Goal: Check status: Check status

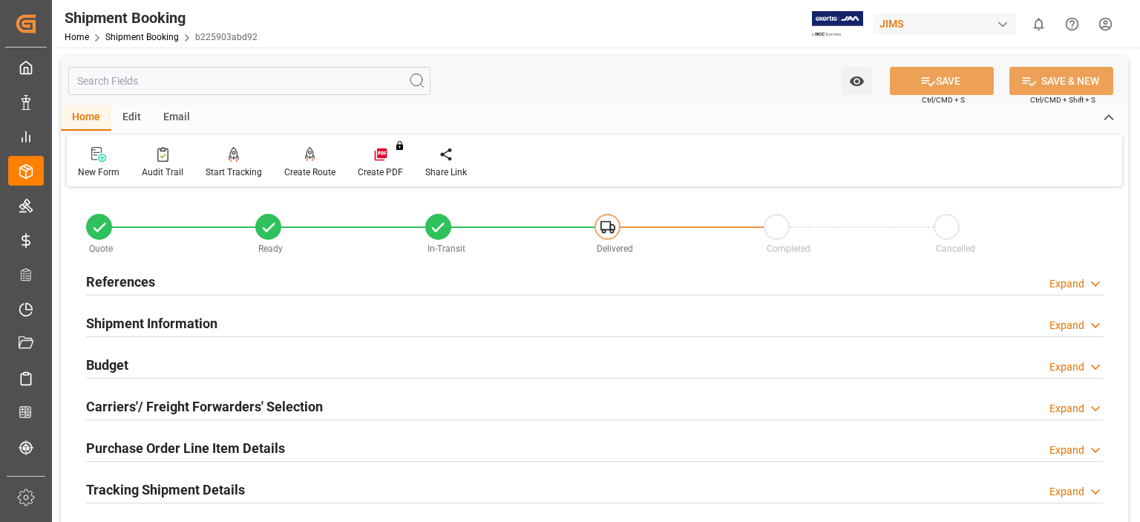
click at [141, 36] on link "Shipment Booking" at bounding box center [141, 37] width 73 height 10
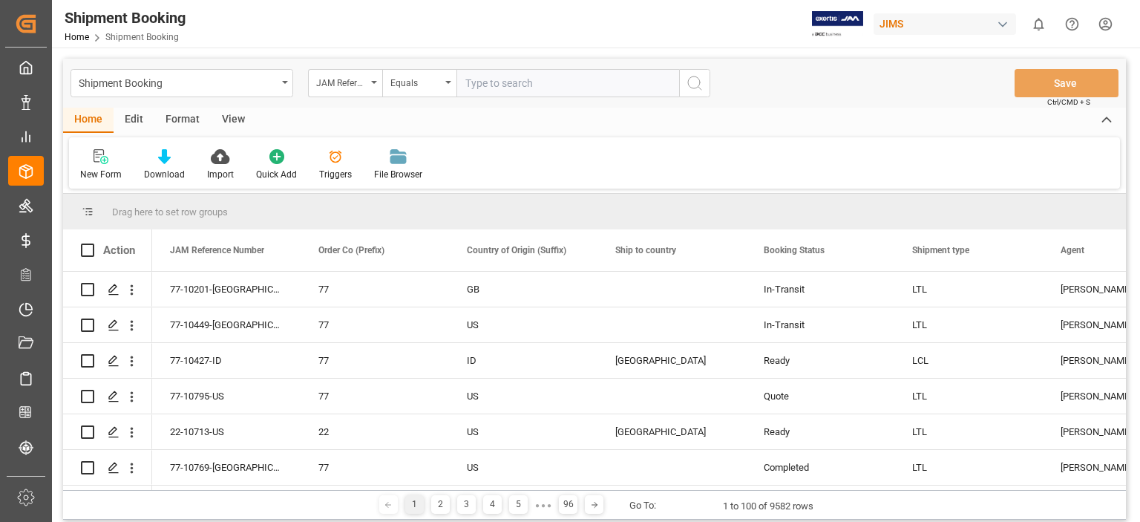
click at [497, 81] on input "text" at bounding box center [568, 83] width 223 height 28
type input "22-6595-CN"
click at [692, 82] on icon "search button" at bounding box center [695, 83] width 18 height 18
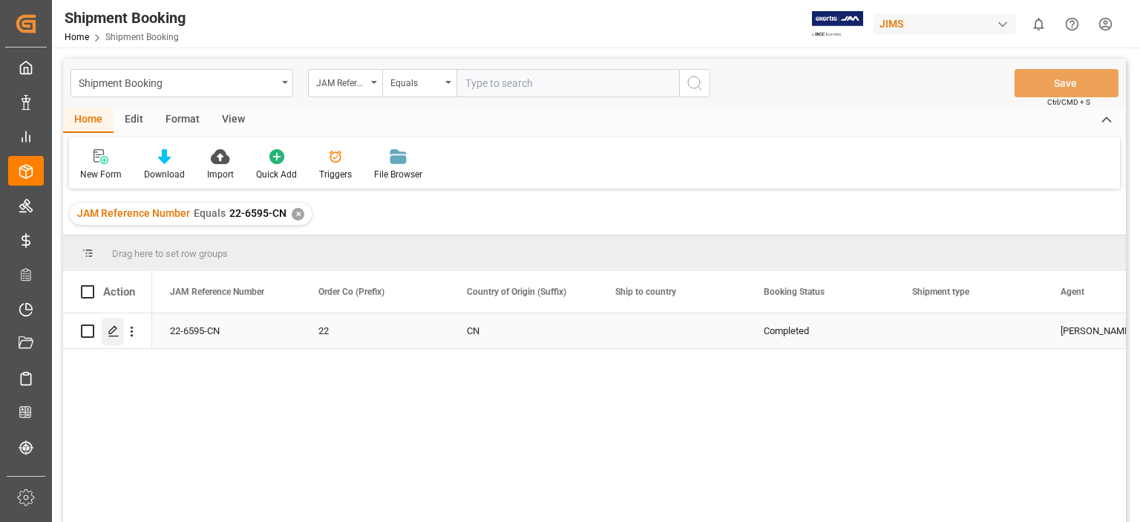
click at [111, 333] on icon "Press SPACE to select this row." at bounding box center [114, 331] width 12 height 12
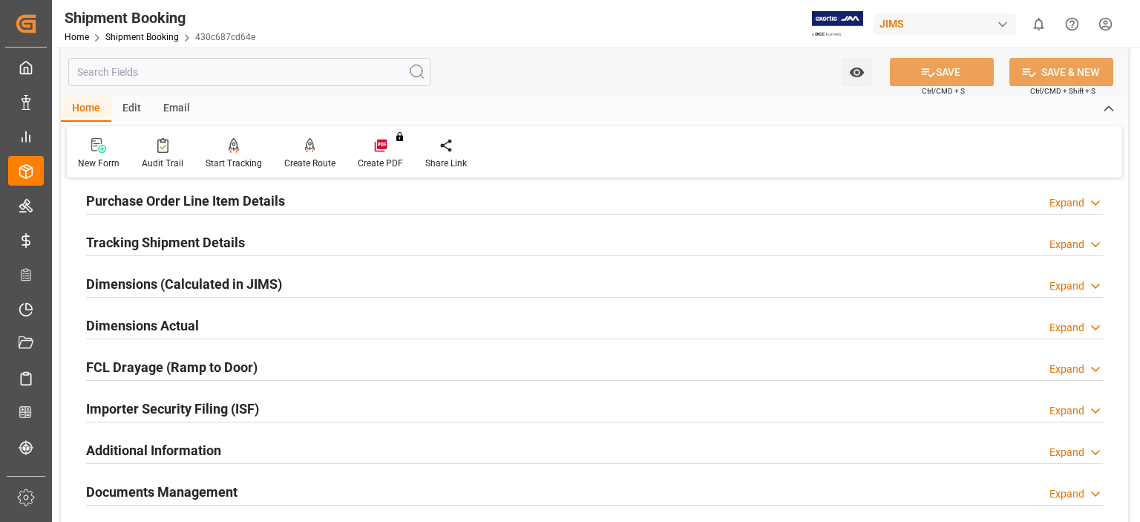
scroll to position [371, 0]
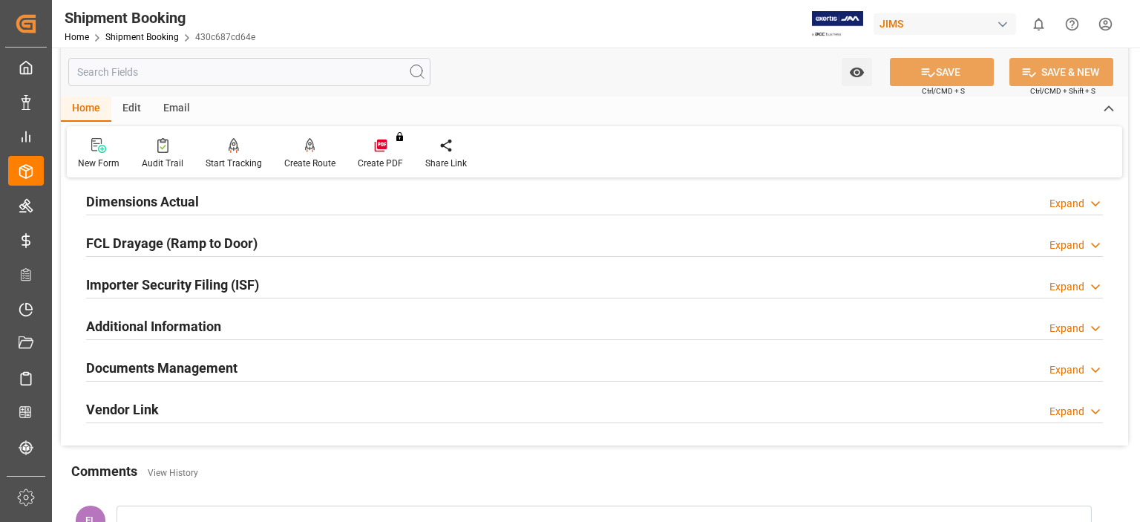
click at [193, 364] on h2 "Documents Management" at bounding box center [161, 368] width 151 height 20
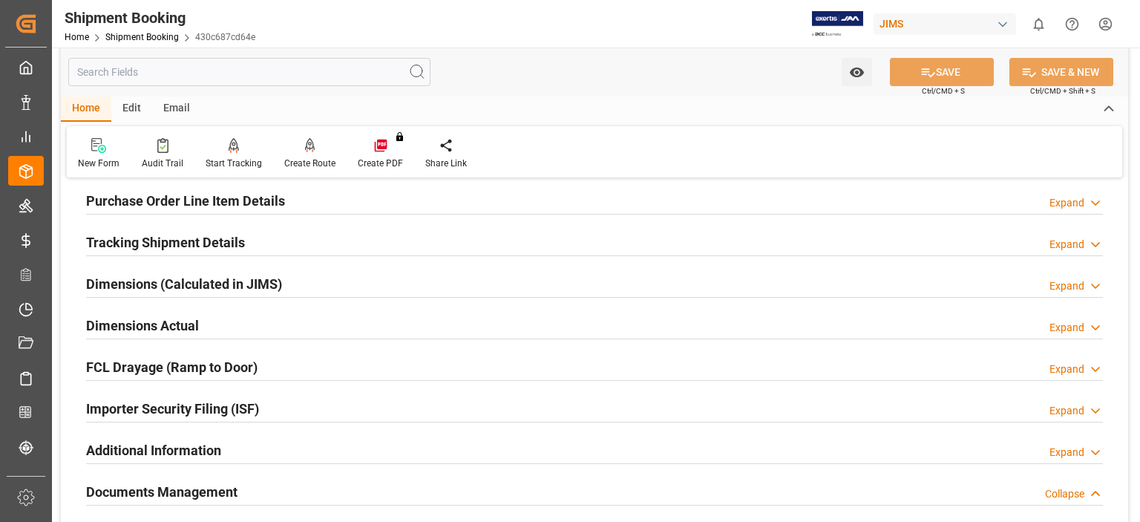
scroll to position [0, 0]
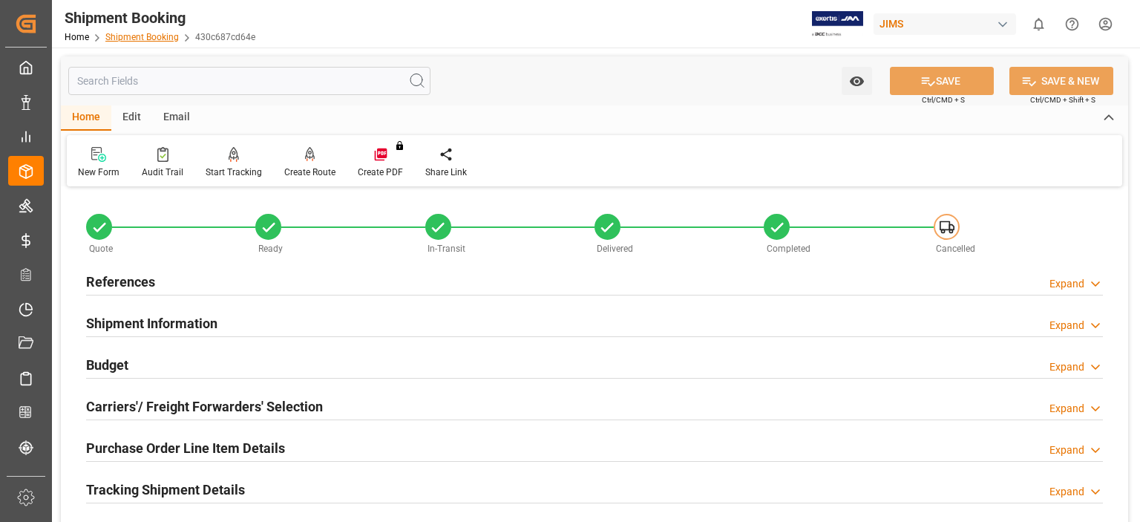
click at [152, 37] on link "Shipment Booking" at bounding box center [141, 37] width 73 height 10
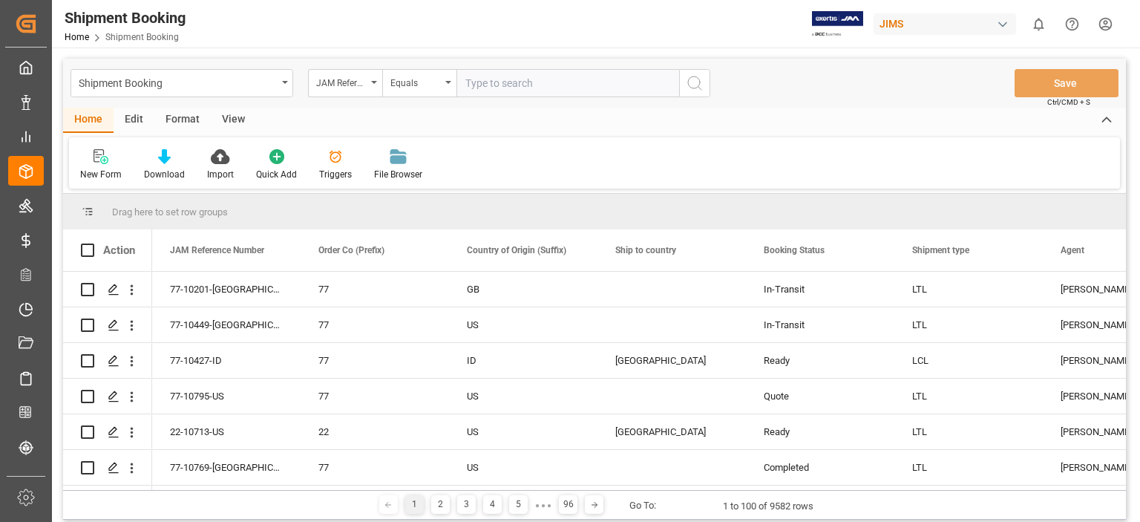
click at [508, 83] on input "text" at bounding box center [568, 83] width 223 height 28
type input "22-3066-CN"
click at [691, 82] on icon "search button" at bounding box center [695, 83] width 18 height 18
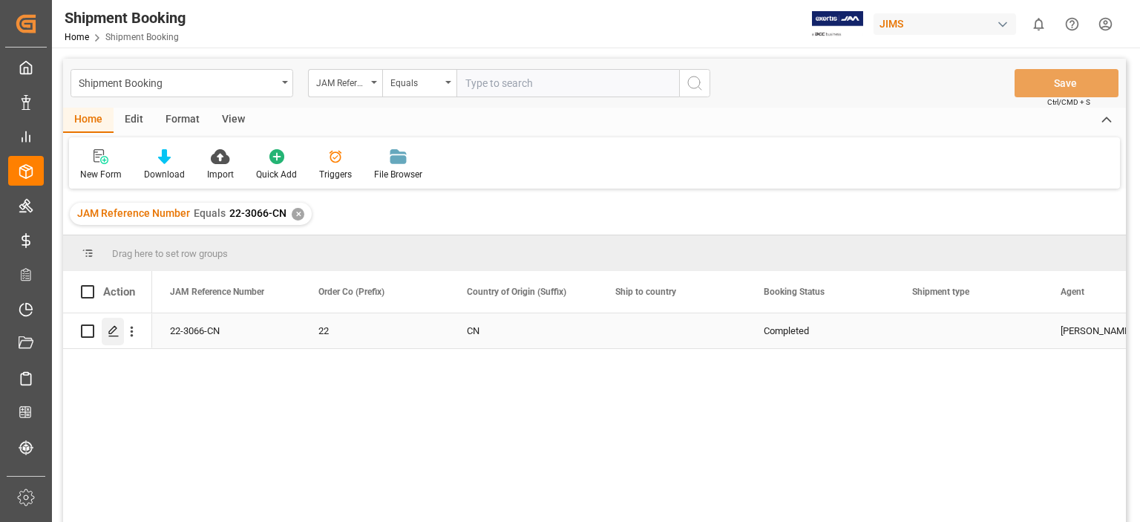
click at [114, 335] on icon "Press SPACE to select this row." at bounding box center [114, 331] width 12 height 12
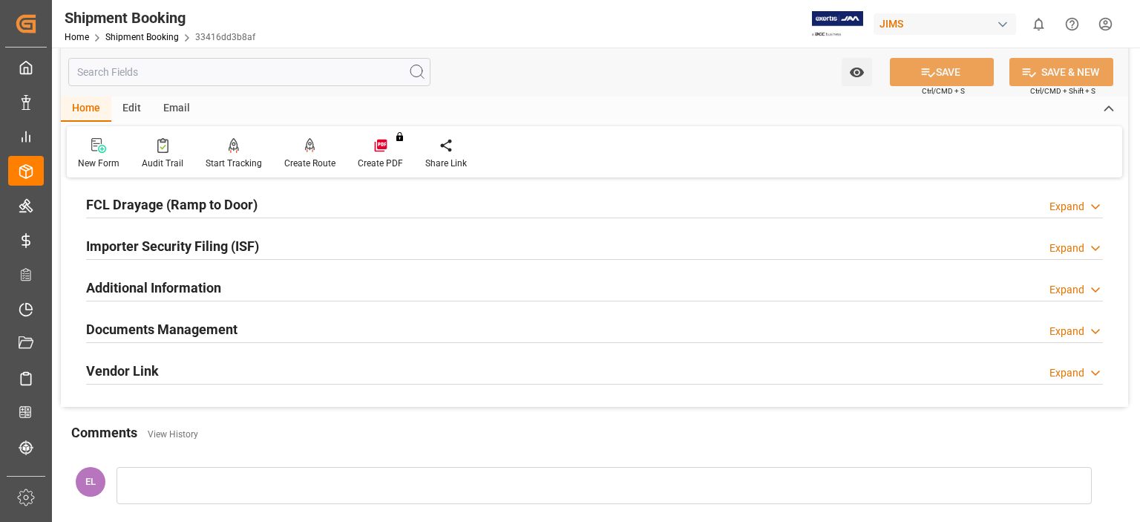
scroll to position [371, 0]
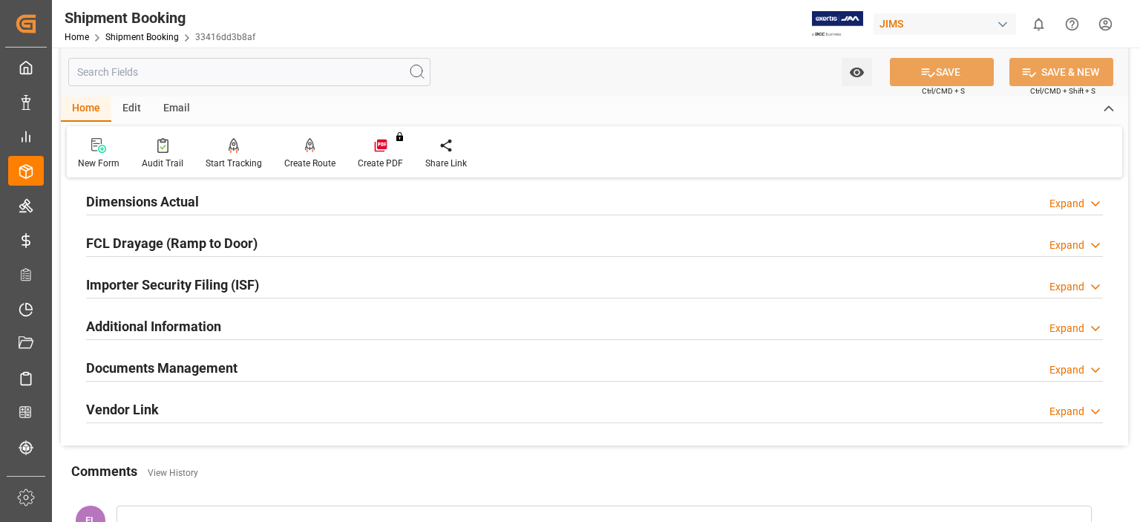
click at [160, 370] on h2 "Documents Management" at bounding box center [161, 368] width 151 height 20
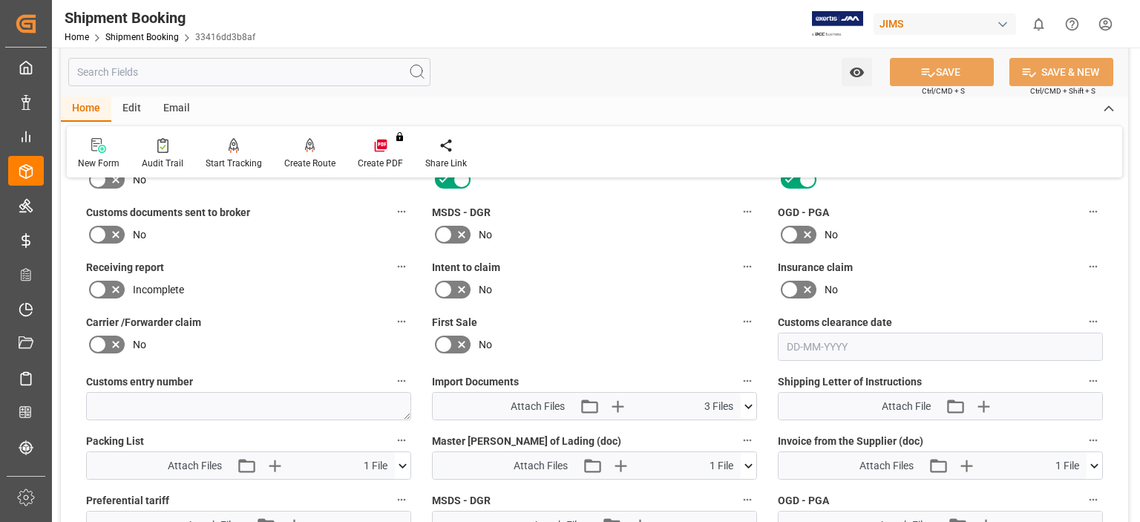
scroll to position [742, 0]
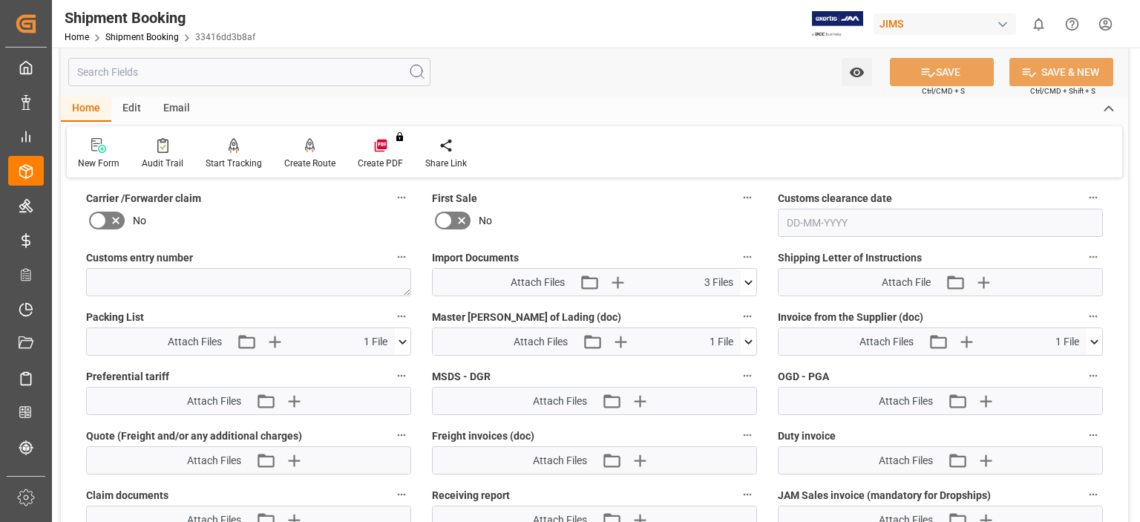
click at [750, 278] on icon at bounding box center [749, 283] width 16 height 16
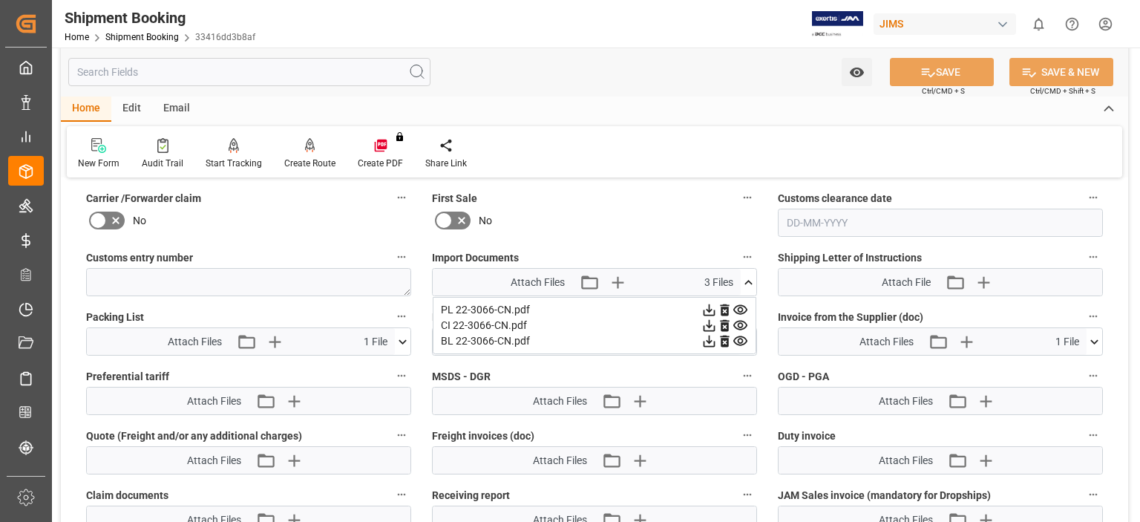
click at [1093, 339] on icon at bounding box center [1094, 341] width 8 height 4
click at [560, 73] on div "Watch Option SAVE Ctrl/CMD + S SAVE & NEW Ctrl/CMD + Shift + S" at bounding box center [594, 72] width 1067 height 49
